Goal: Task Accomplishment & Management: Use online tool/utility

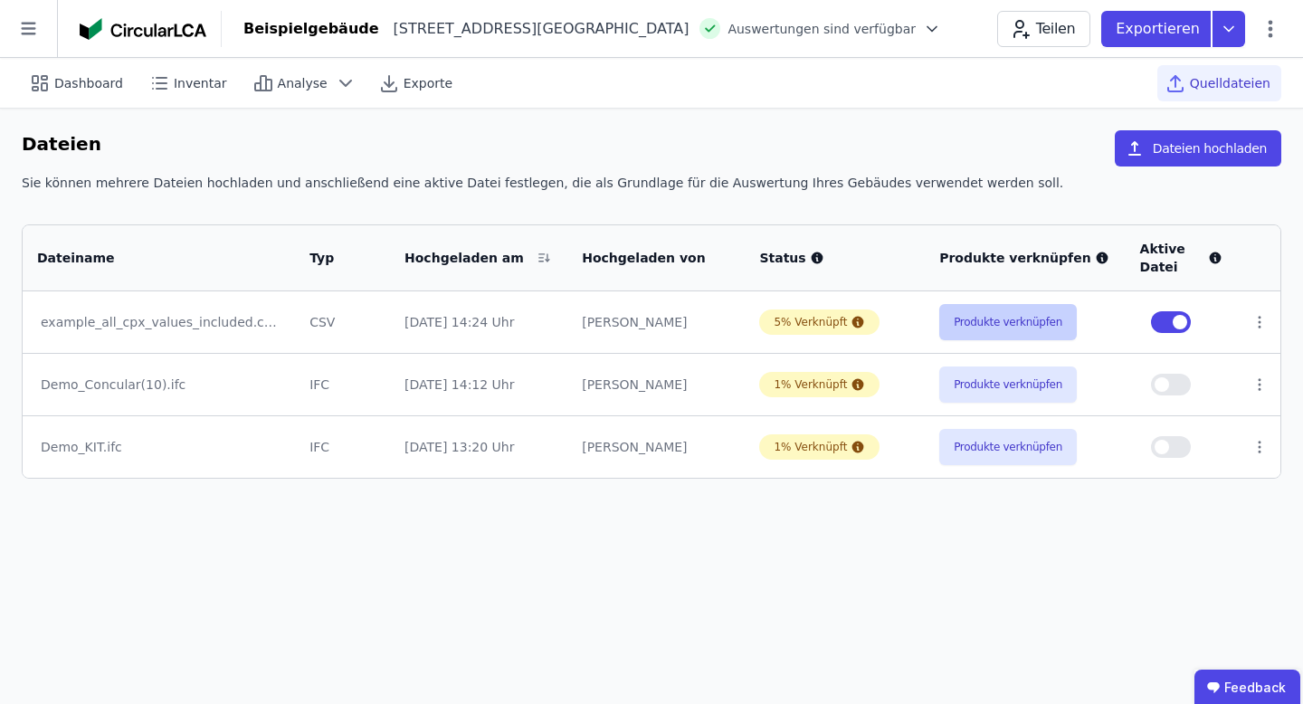
click at [1003, 313] on button "Produkte verknüpfen" at bounding box center [1008, 322] width 138 height 36
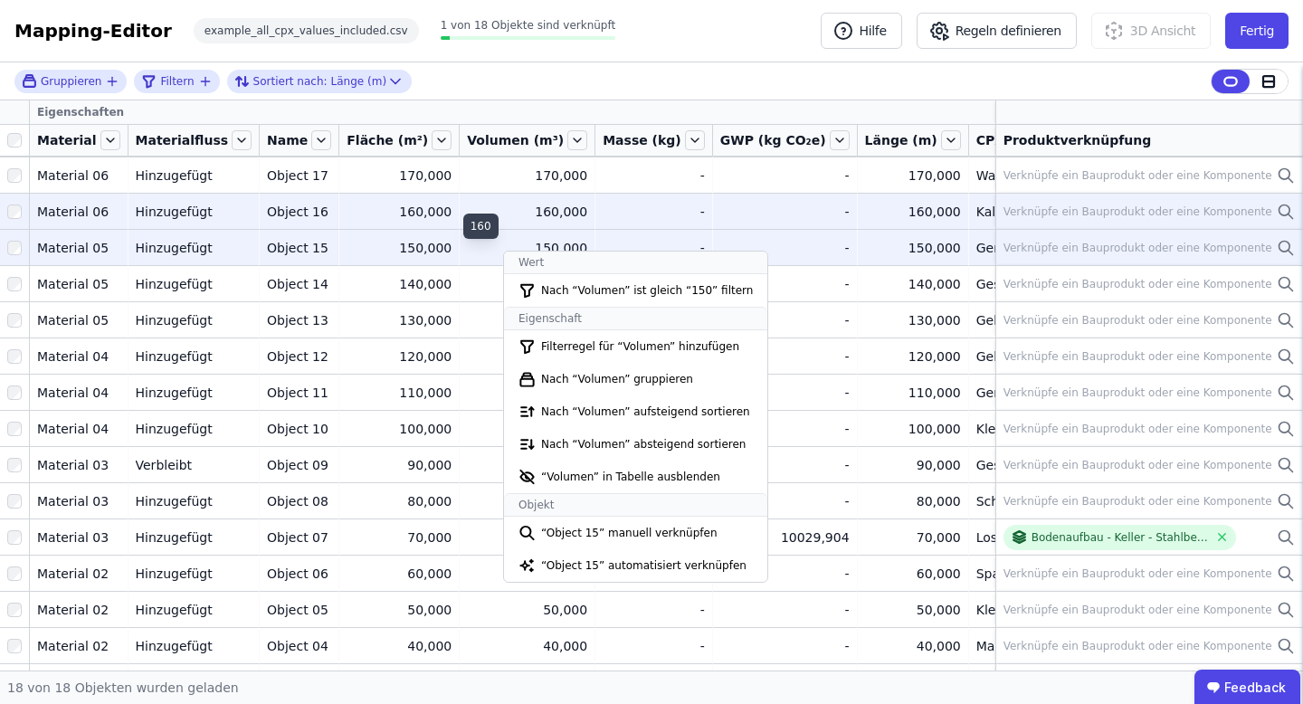
scroll to position [30, 0]
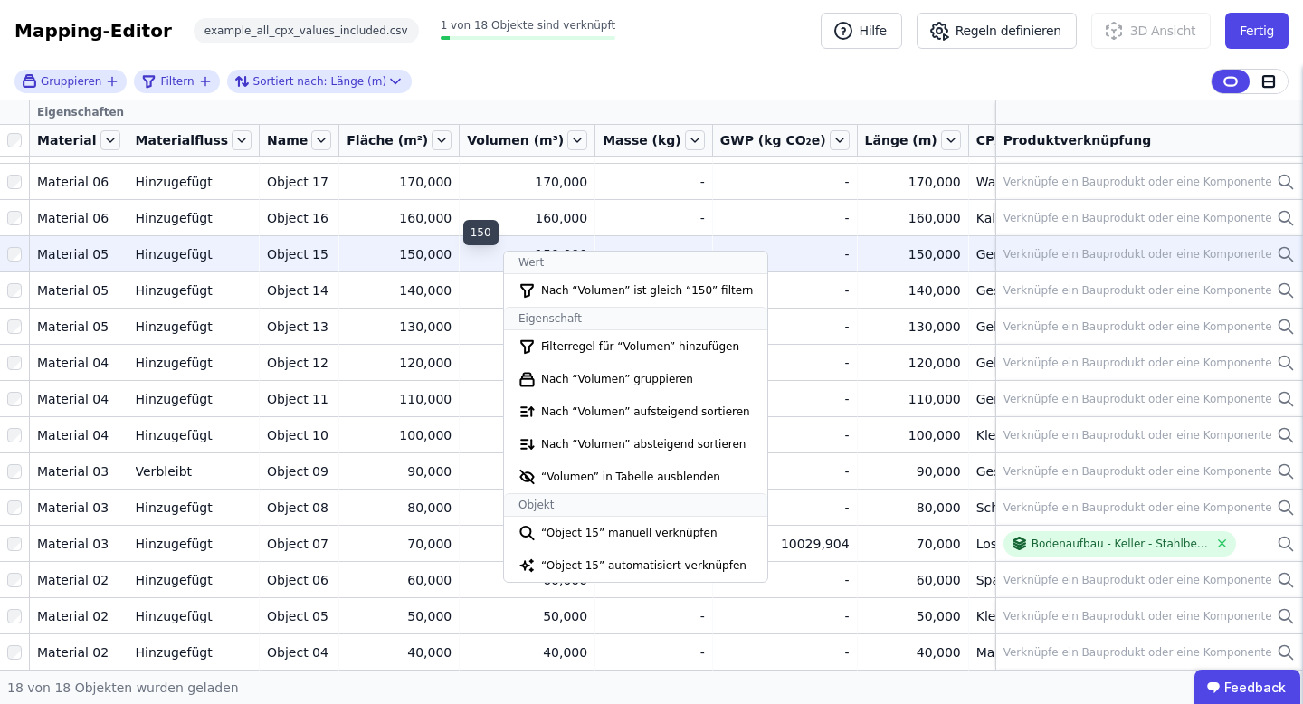
click at [500, 248] on div "150,000" at bounding box center [527, 254] width 120 height 18
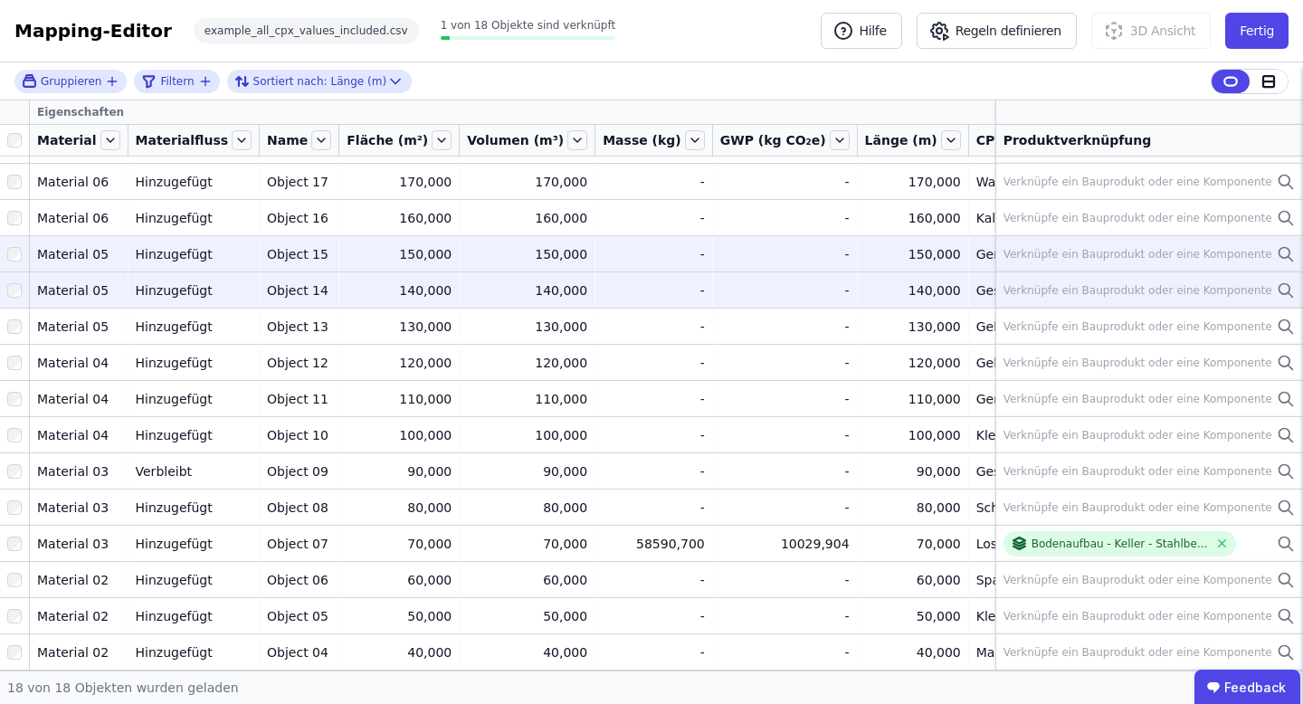
click at [502, 302] on td "140,000 140,000" at bounding box center [528, 289] width 136 height 36
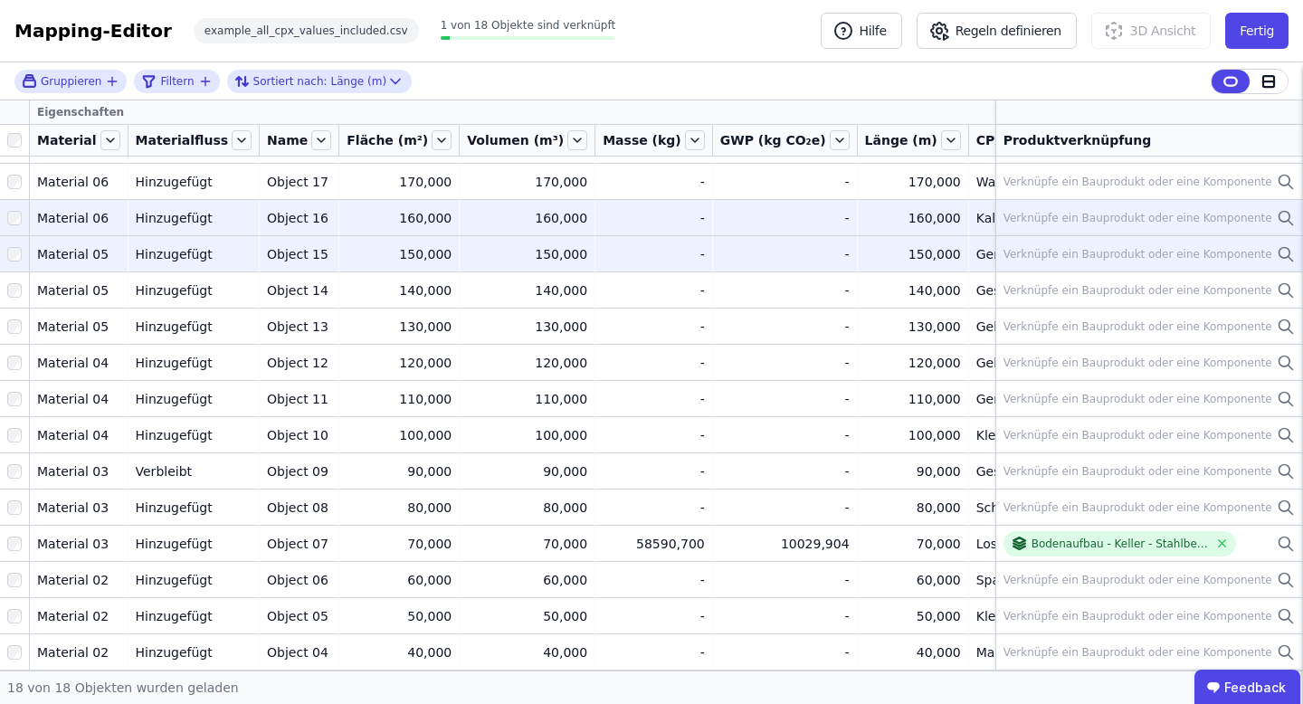
click at [519, 213] on div "160,000" at bounding box center [527, 218] width 120 height 18
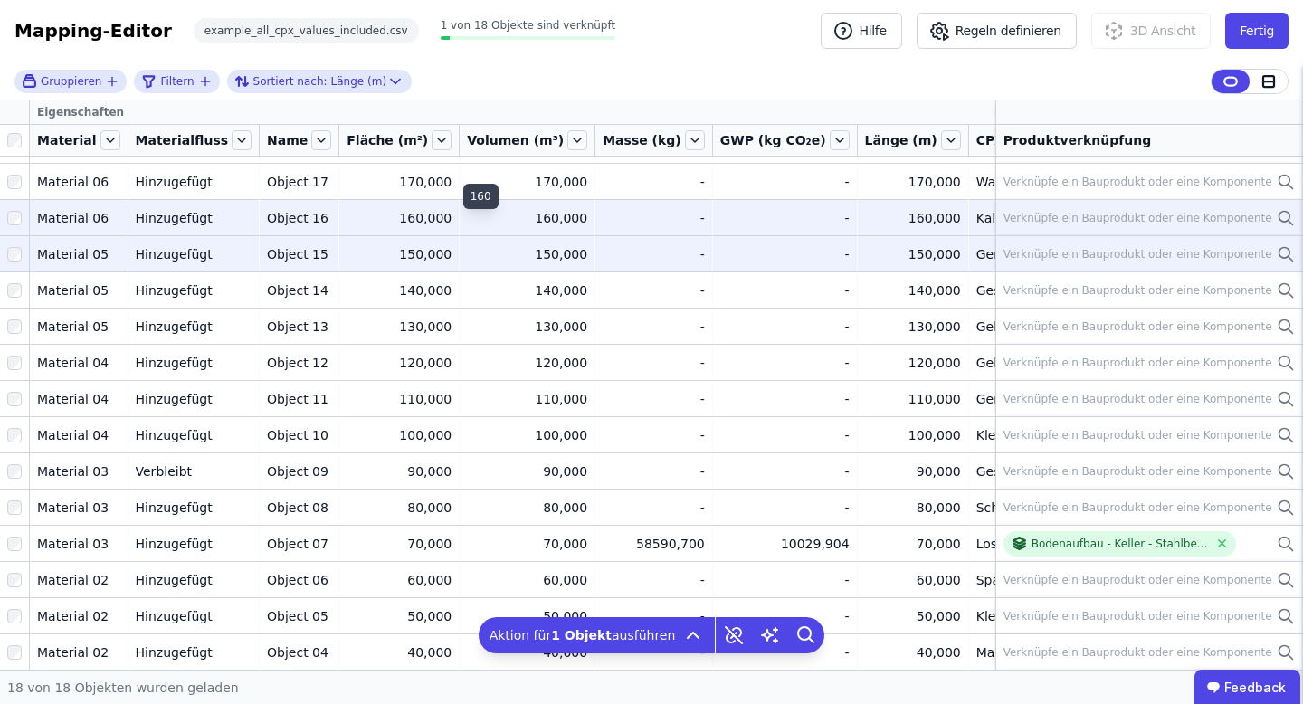
click at [514, 214] on div "160,000" at bounding box center [527, 218] width 120 height 18
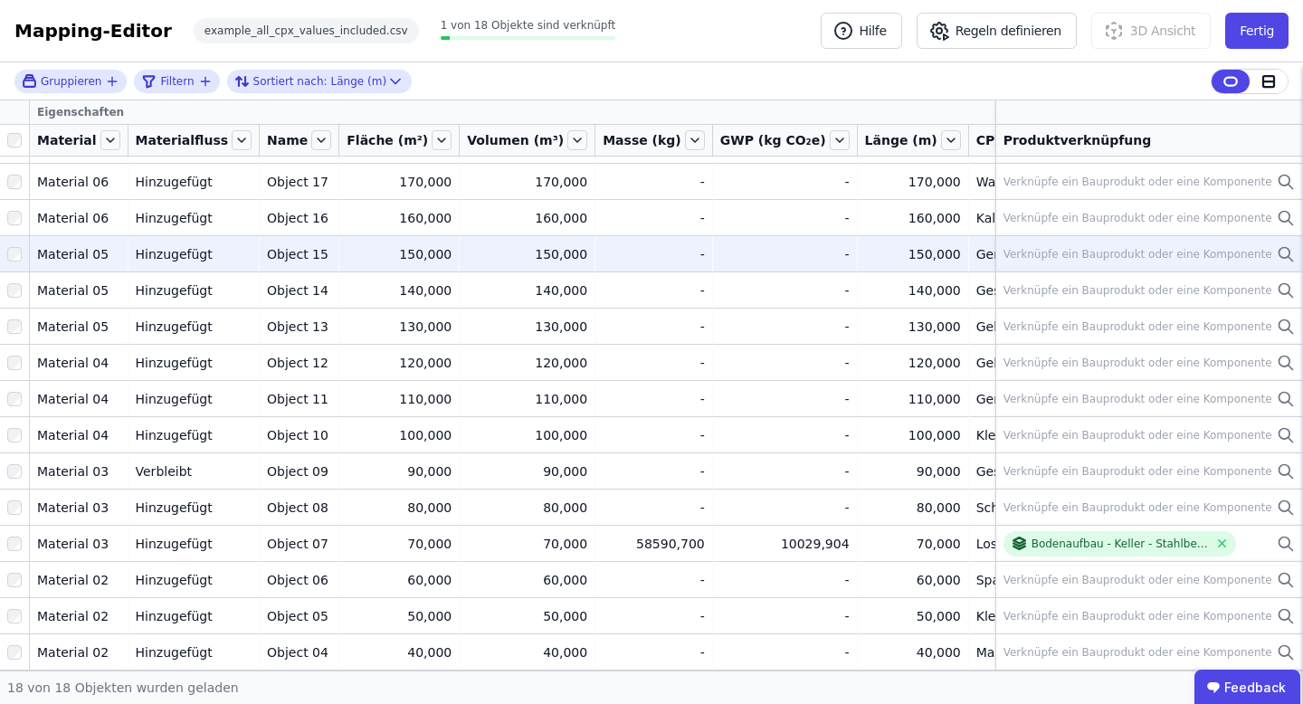
click at [22, 133] on div at bounding box center [14, 140] width 29 height 25
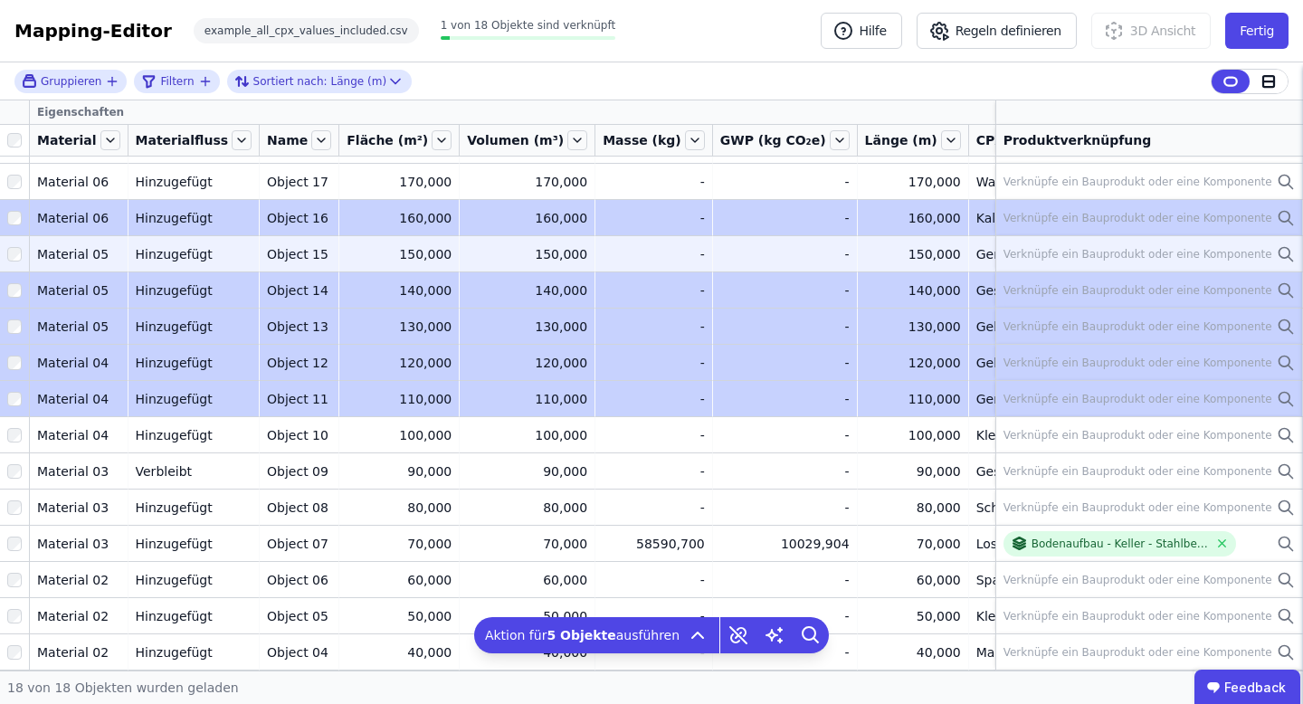
click at [4, 413] on tbody "Material 06 Material 06 Hinzugefügt Hinzugefügt Object 18 Object 18 180,000 180…" at bounding box center [882, 452] width 1764 height 651
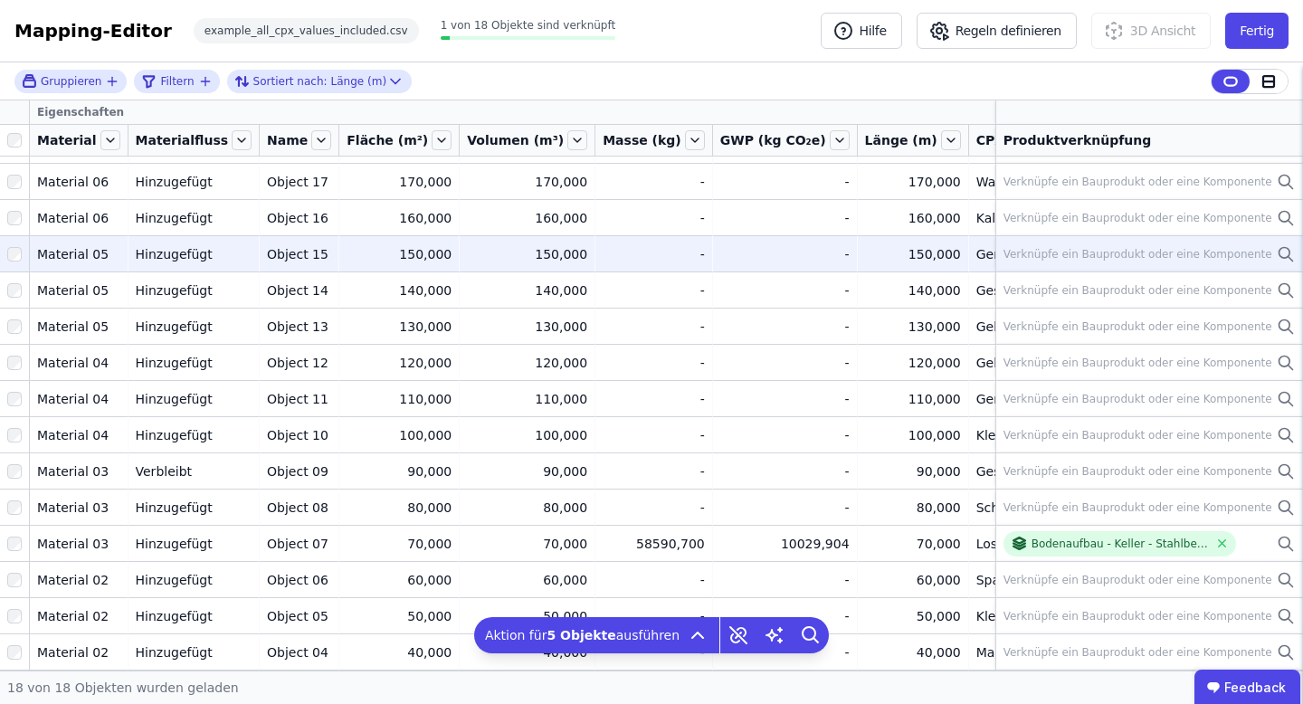
click at [15, 132] on div at bounding box center [14, 140] width 29 height 25
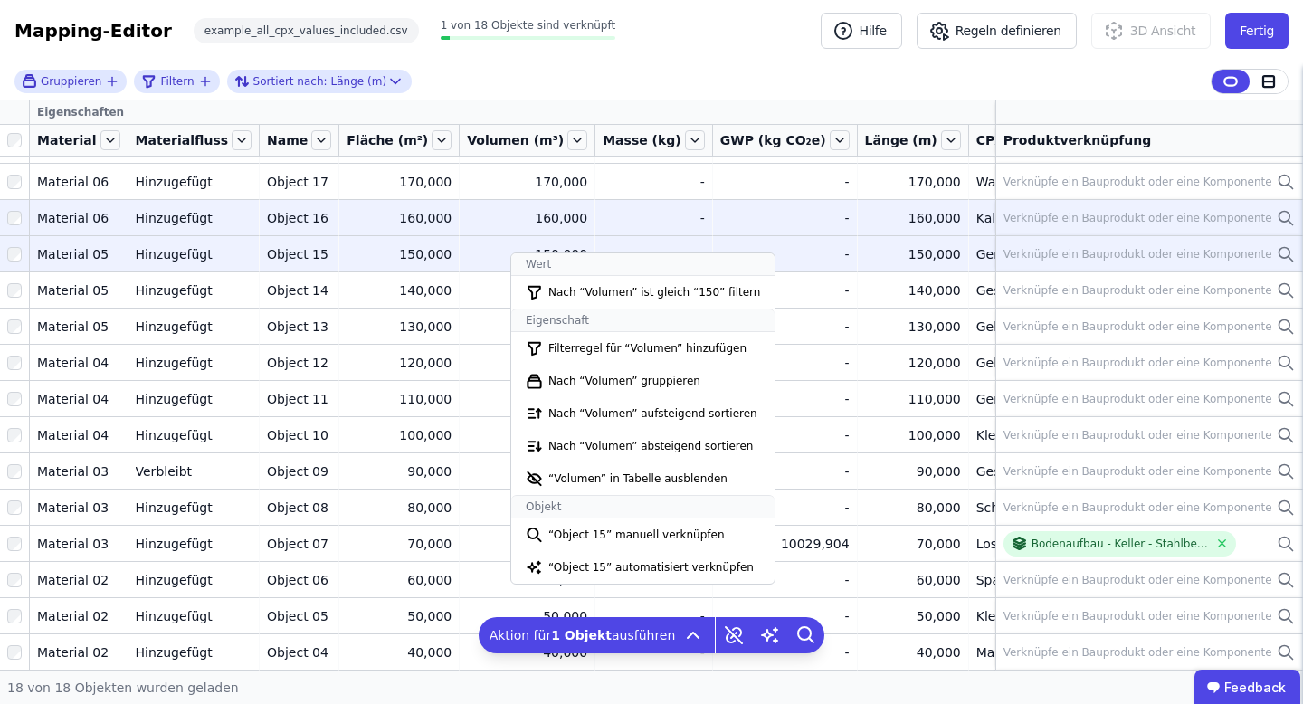
click at [16, 209] on div at bounding box center [14, 218] width 29 height 33
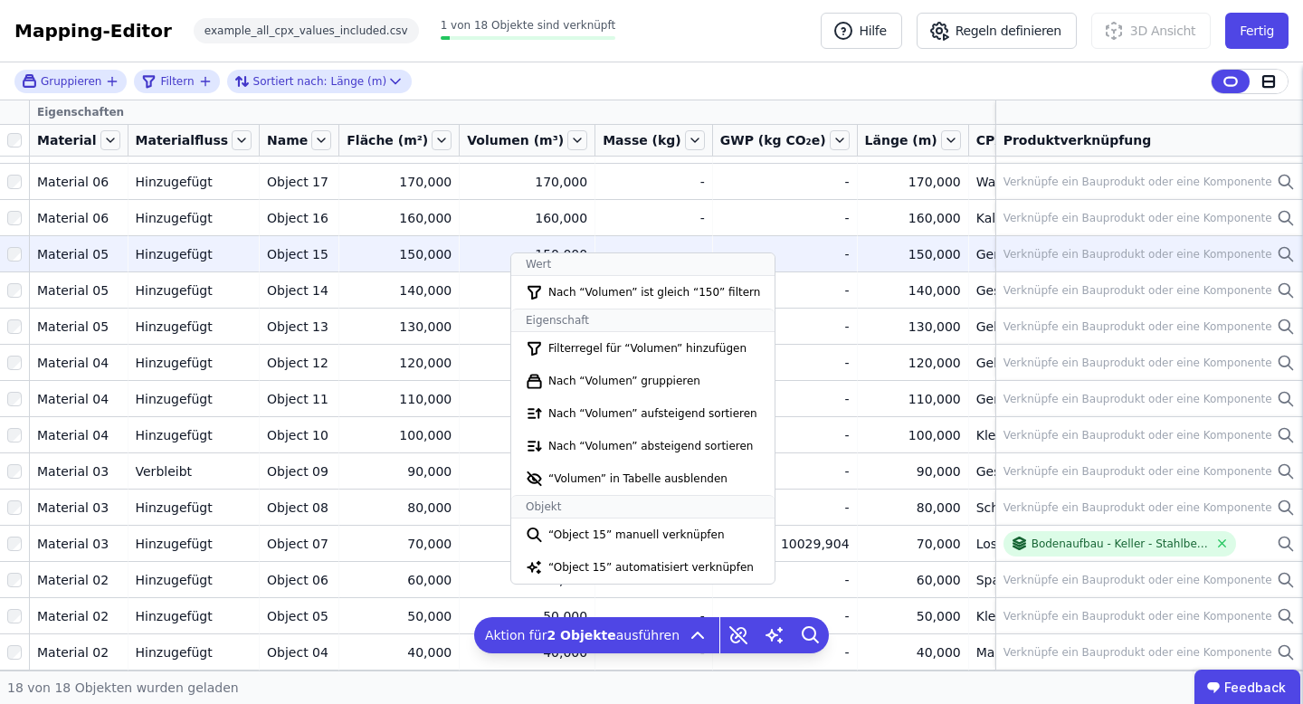
click at [5, 139] on div at bounding box center [14, 140] width 29 height 25
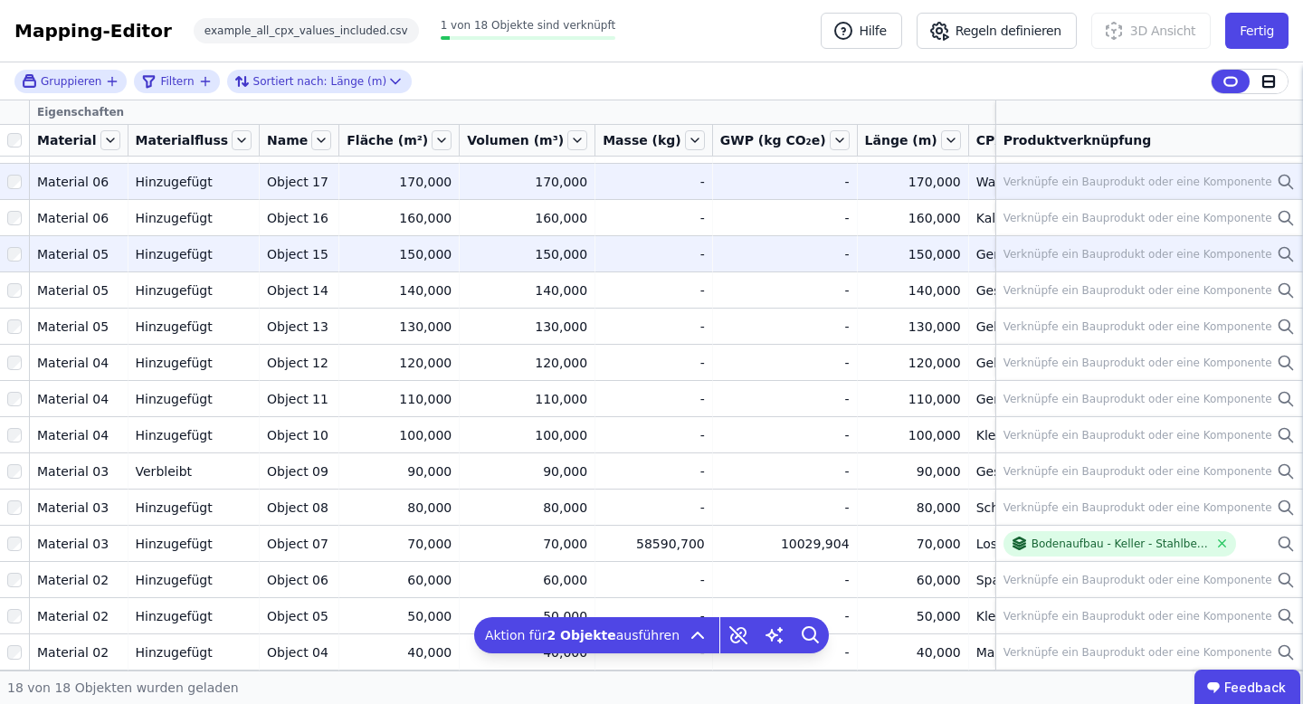
scroll to position [0, 0]
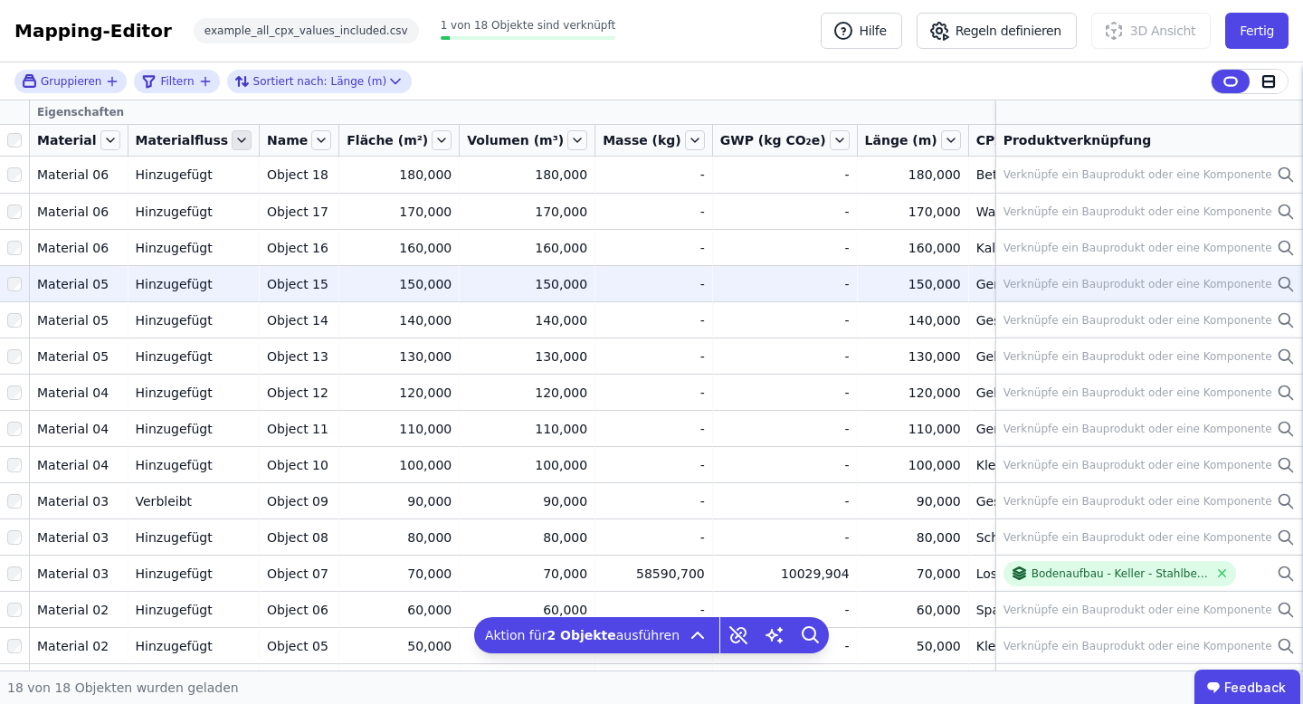
click at [232, 135] on icon at bounding box center [242, 140] width 20 height 20
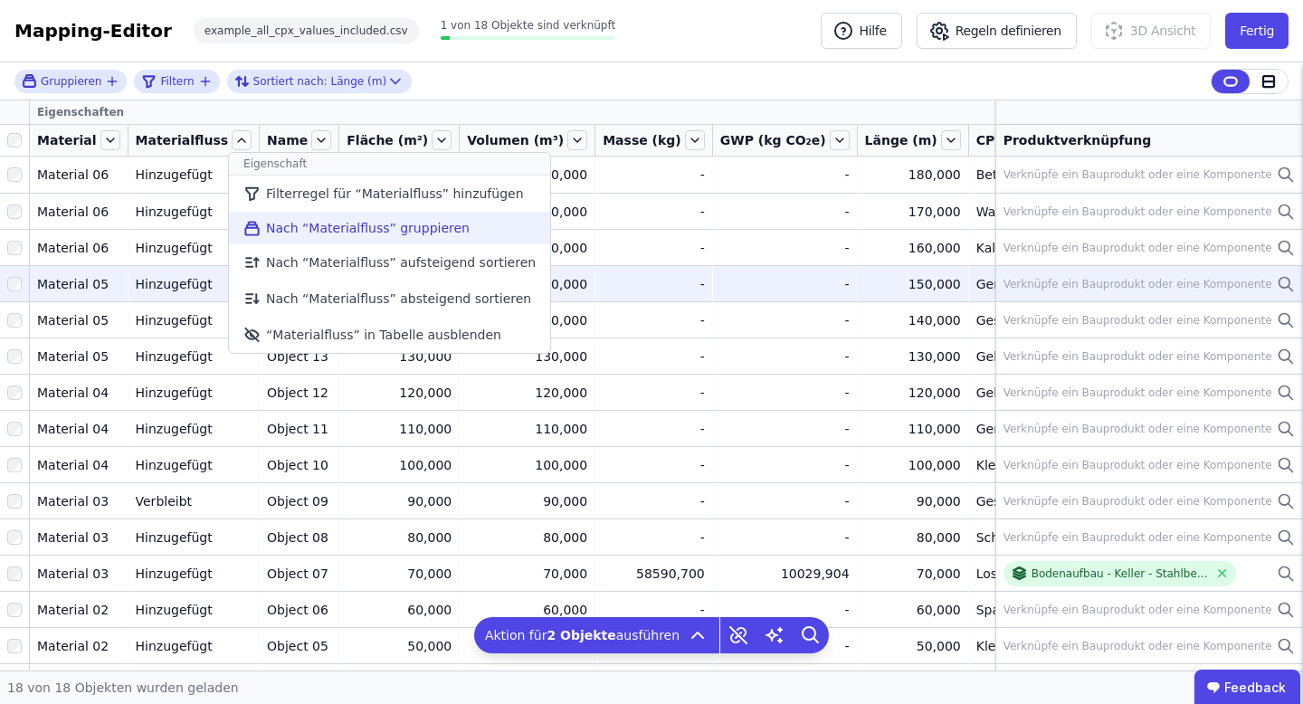
click at [279, 219] on li "Nach “Materialfluss” gruppieren" at bounding box center [389, 228] width 321 height 33
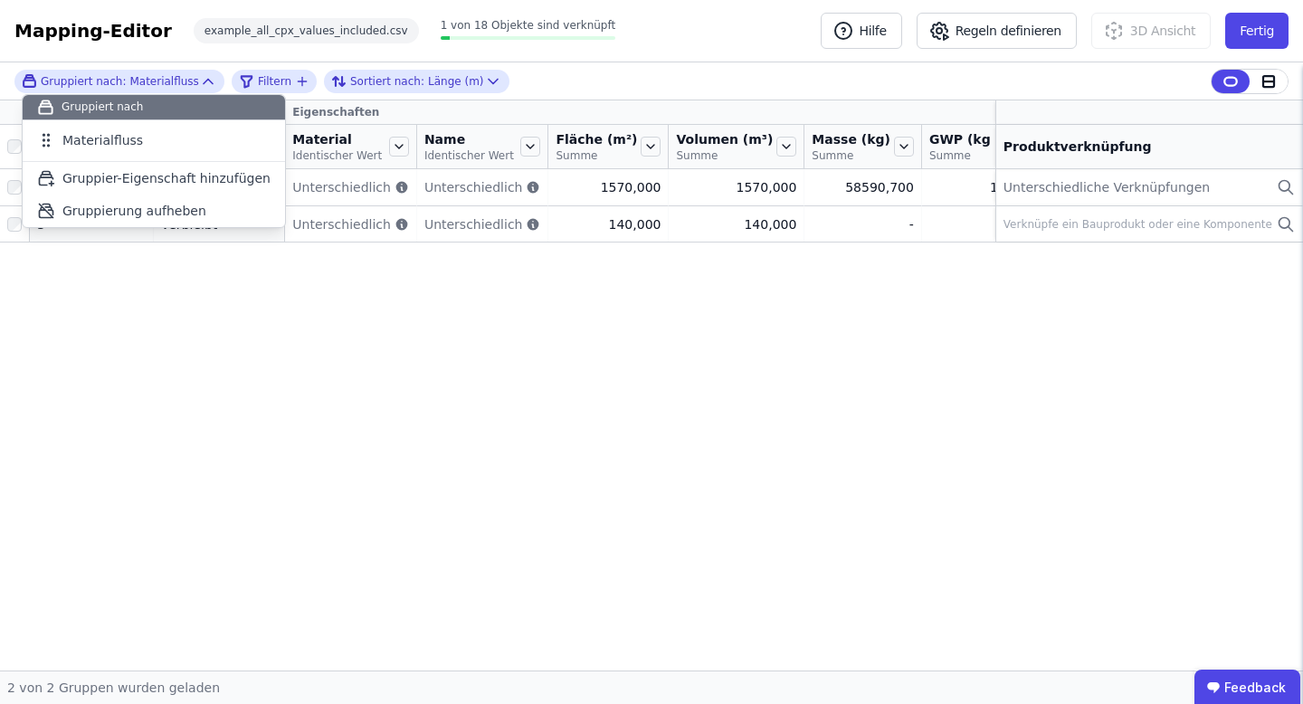
drag, startPoint x: 190, startPoint y: 565, endPoint x: 189, endPoint y: 518, distance: 46.1
click at [191, 565] on div "Gruppier-Eigenschaften Eigenschaften Anzahl Objekte Materialfluss Material Iden…" at bounding box center [651, 385] width 1303 height 570
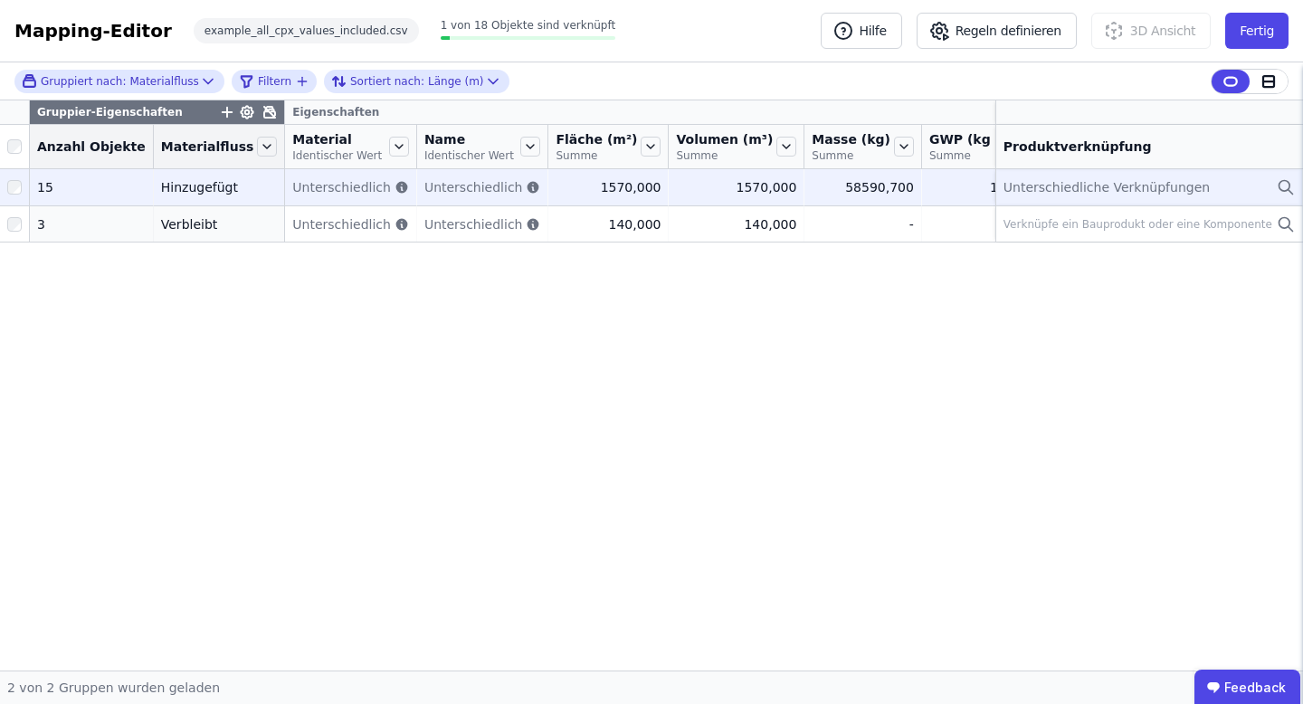
click at [22, 191] on div at bounding box center [14, 187] width 29 height 33
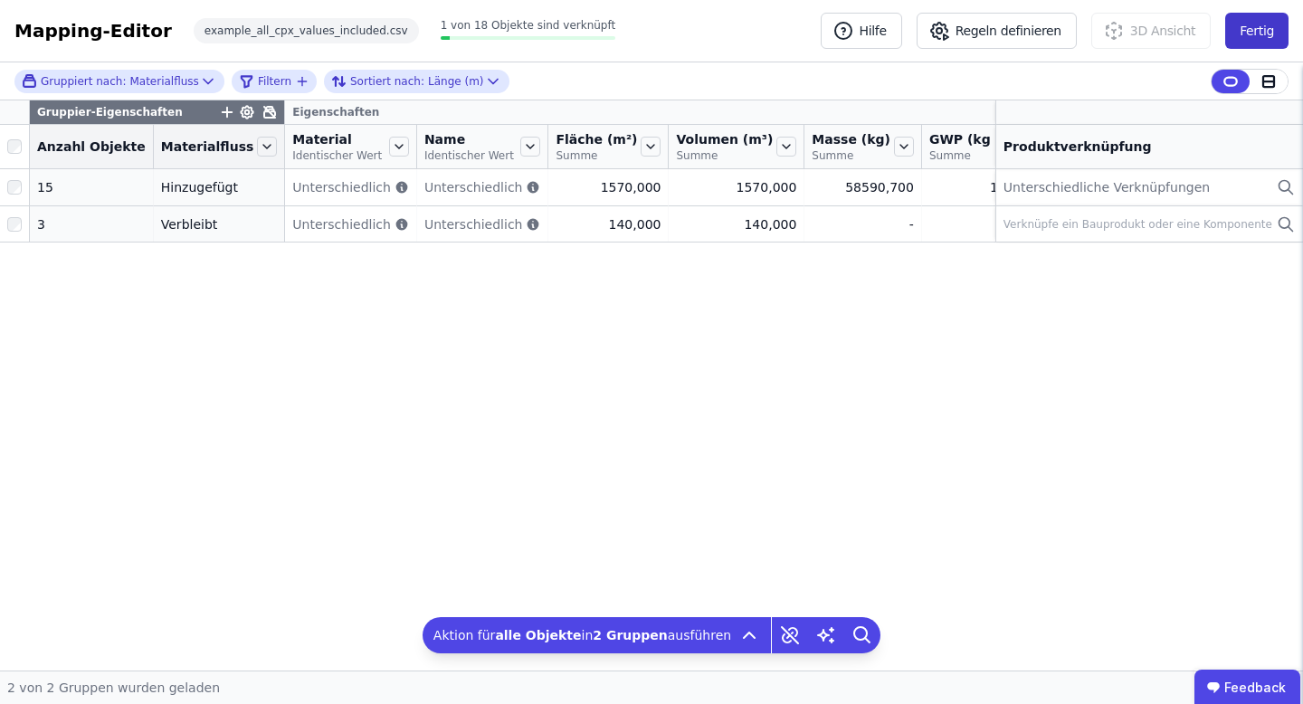
click at [1261, 17] on button "Fertig" at bounding box center [1256, 31] width 63 height 36
